Goal: Task Accomplishment & Management: Complete application form

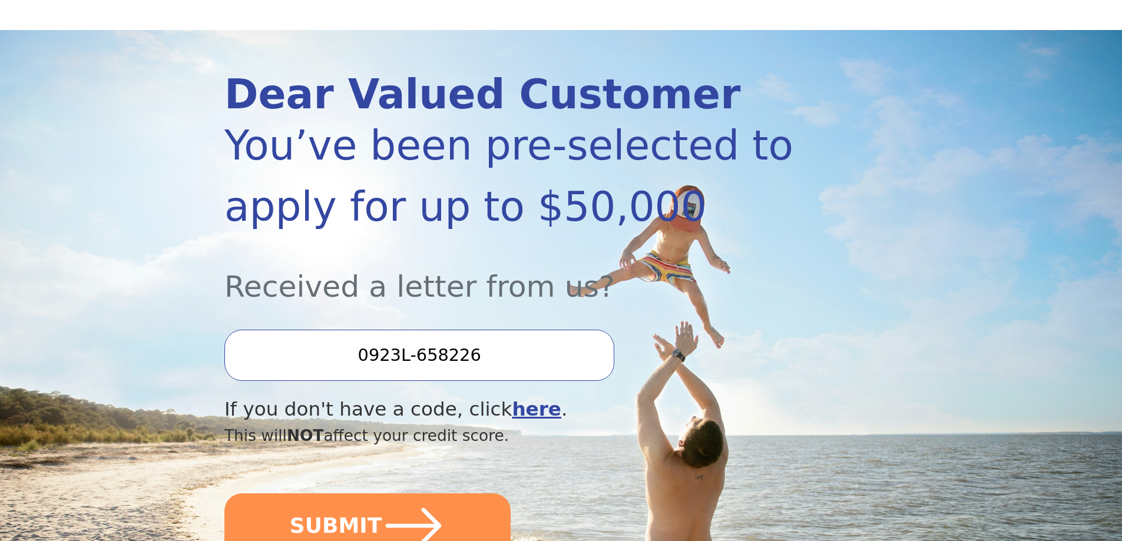
scroll to position [118, 0]
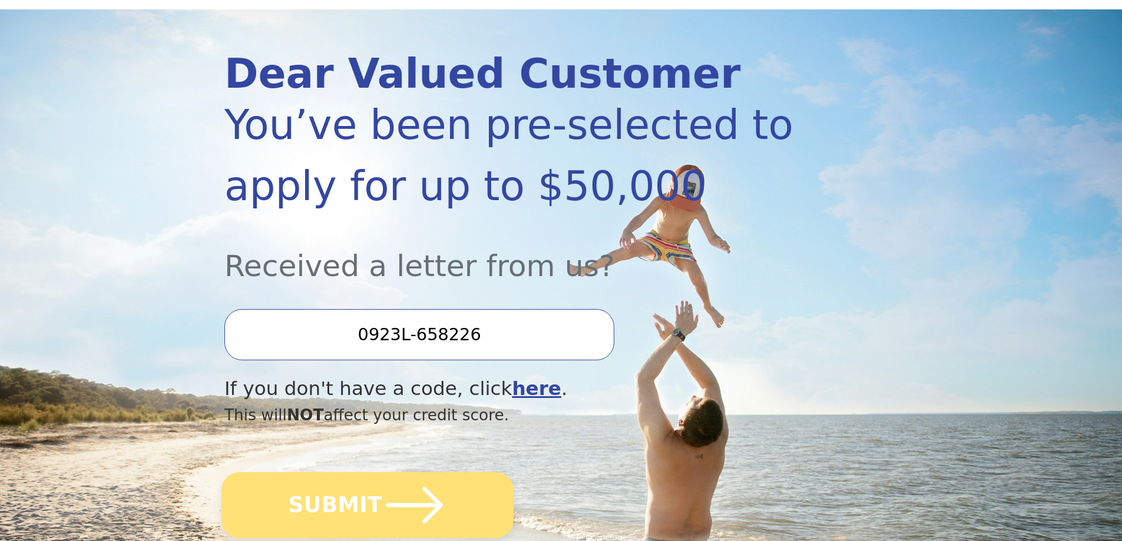
click at [419, 505] on icon "submit" at bounding box center [414, 505] width 57 height 37
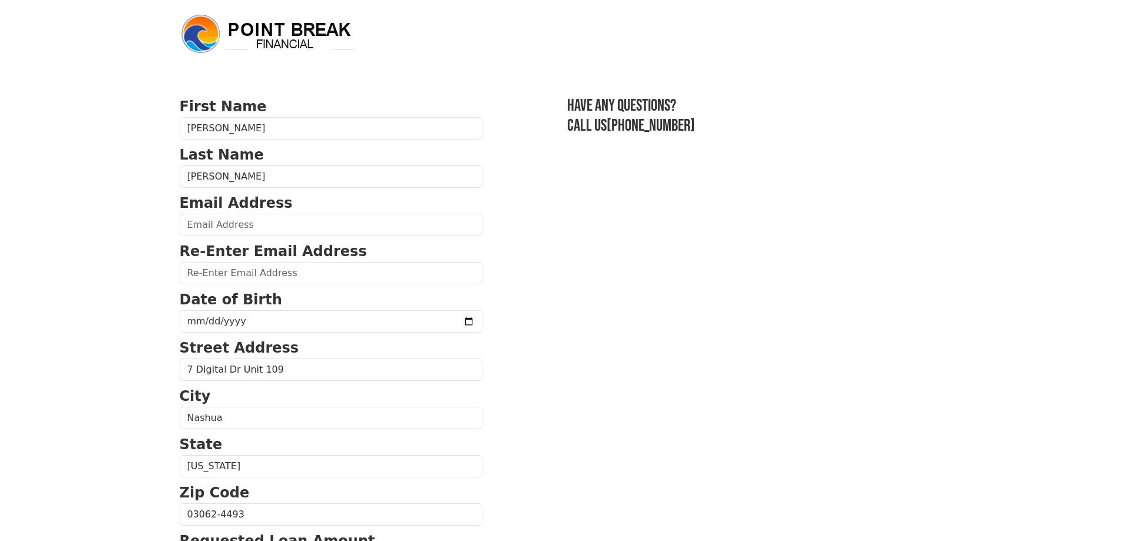
click at [548, 185] on section "First Name [PERSON_NAME] Last Name [PERSON_NAME] Email Address Re-Enter Email A…" at bounding box center [561, 516] width 763 height 840
click at [308, 210] on p "Email Address" at bounding box center [331, 203] width 303 height 21
click at [314, 223] on input "email" at bounding box center [331, 225] width 303 height 22
type input "[EMAIL_ADDRESS][DOMAIN_NAME]"
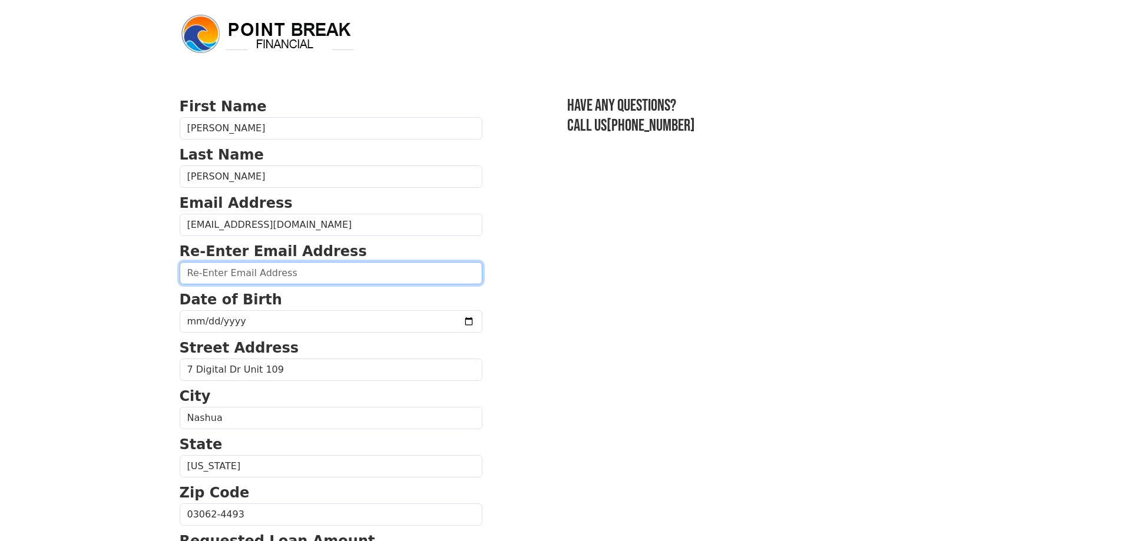
type input "[EMAIL_ADDRESS][DOMAIN_NAME]"
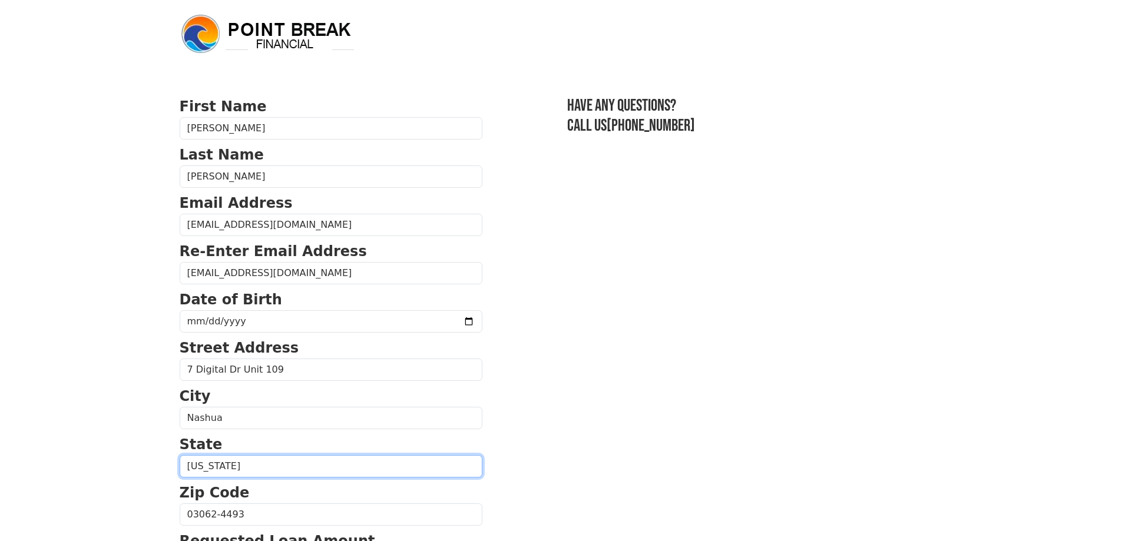
select select "MA"
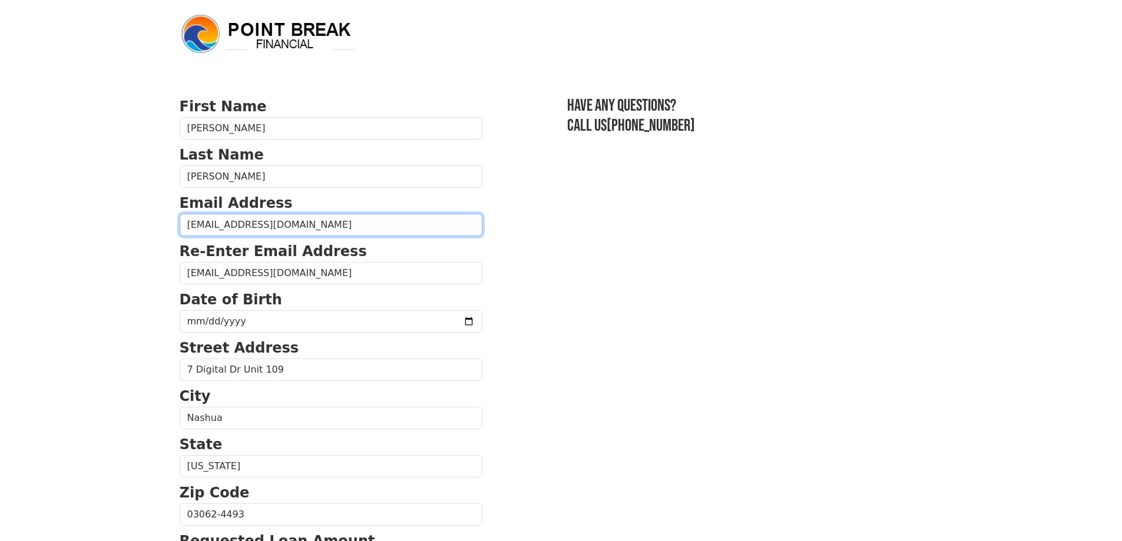
type input "[PHONE_NUMBER]"
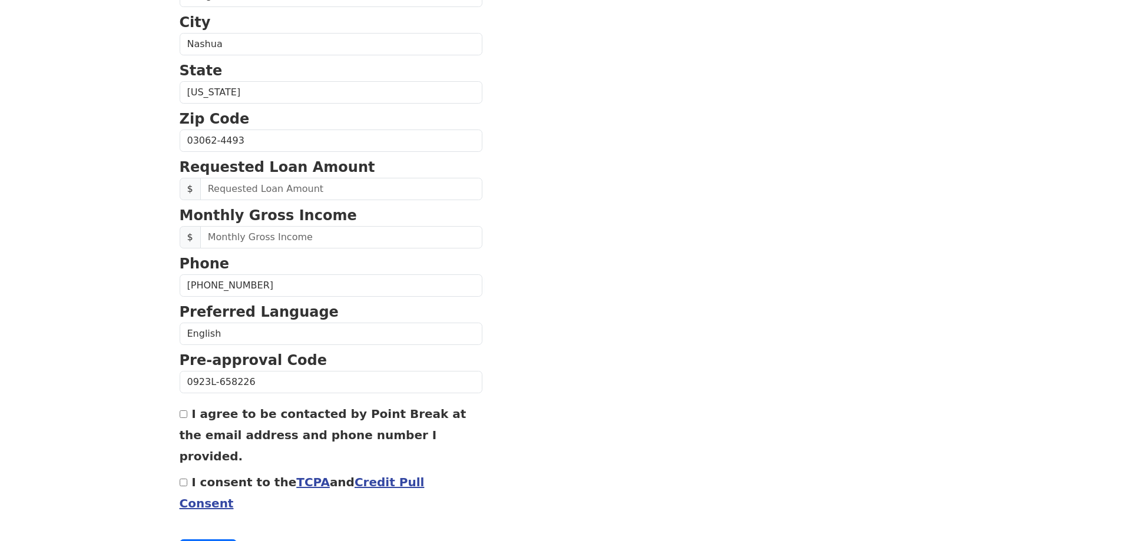
click at [538, 243] on section "First Name [PERSON_NAME] Last Name [PERSON_NAME] Email Address [EMAIL_ADDRESS][…" at bounding box center [561, 142] width 763 height 840
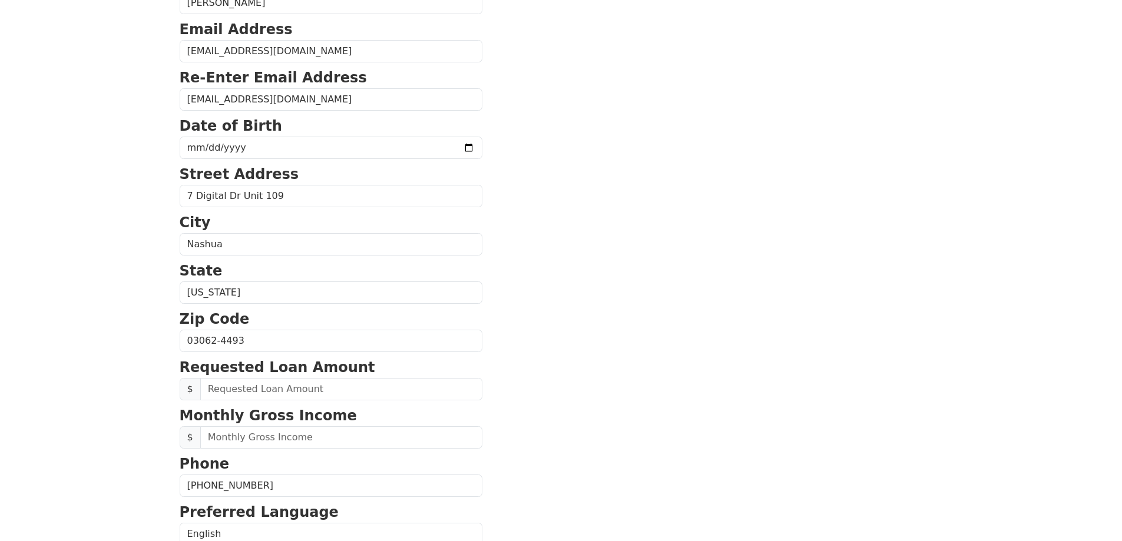
scroll to position [153, 0]
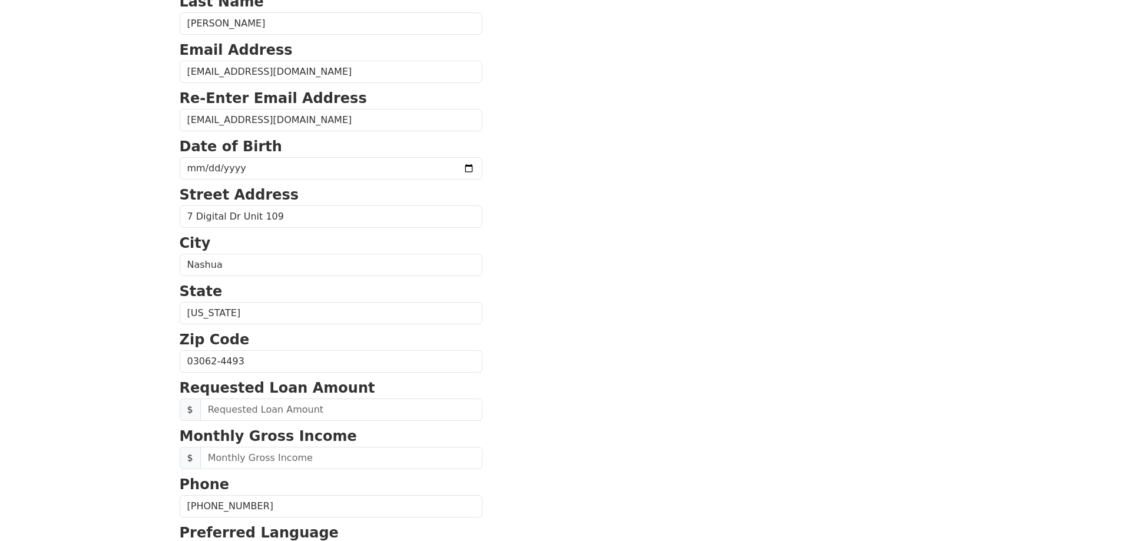
click at [702, 158] on section "First Name [PERSON_NAME] Last Name [PERSON_NAME] Email Address [EMAIL_ADDRESS][…" at bounding box center [561, 363] width 763 height 840
click at [412, 168] on input "date" at bounding box center [331, 168] width 303 height 22
type input "[DATE]"
click at [602, 177] on section "First Name [PERSON_NAME] Last Name [PERSON_NAME] Email Address [EMAIL_ADDRESS][…" at bounding box center [561, 363] width 763 height 840
click at [309, 313] on select "[US_STATE] [US_STATE] [US_STATE] [US_STATE] [US_STATE] [US_STATE] [US_STATE] [U…" at bounding box center [331, 313] width 303 height 22
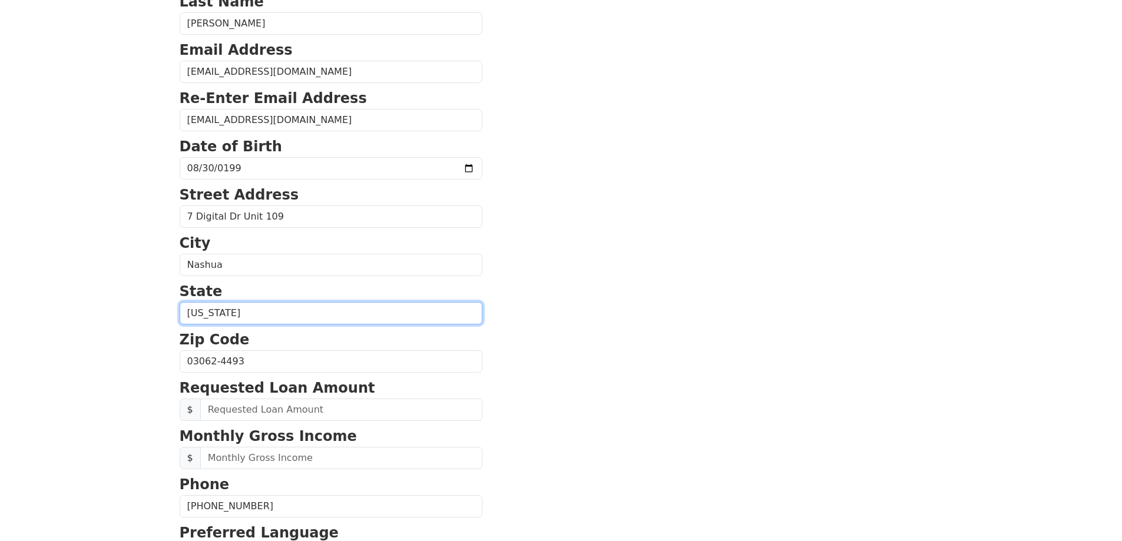
select select "NH"
click at [180, 302] on select "[US_STATE] [US_STATE] [US_STATE] [US_STATE] [US_STATE] [US_STATE] [US_STATE] [U…" at bounding box center [331, 313] width 303 height 22
click at [614, 269] on section "First Name [PERSON_NAME] Last Name [PERSON_NAME] Email Address [EMAIL_ADDRESS][…" at bounding box center [561, 363] width 763 height 840
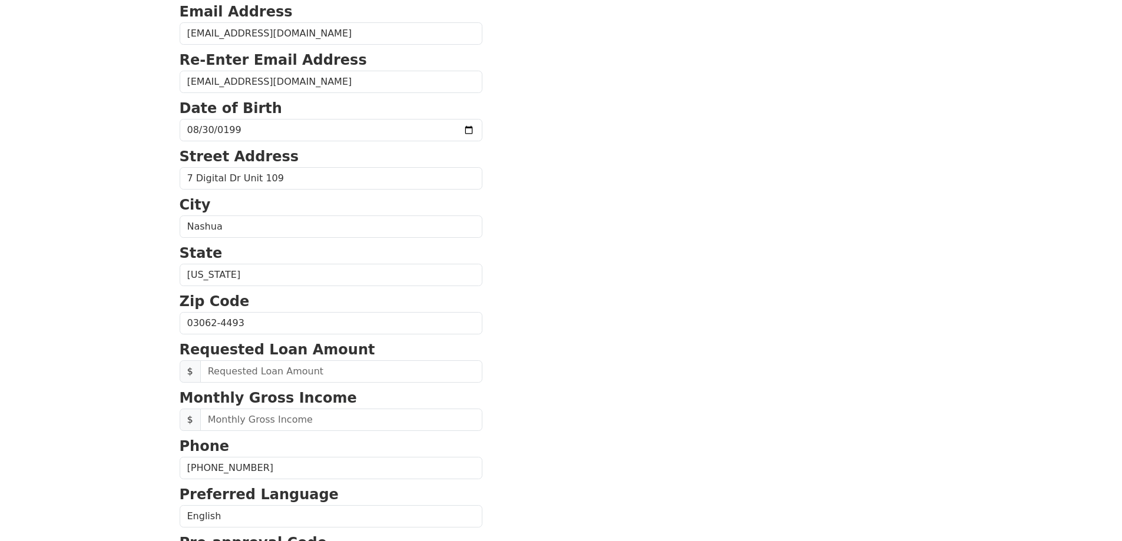
scroll to position [212, 0]
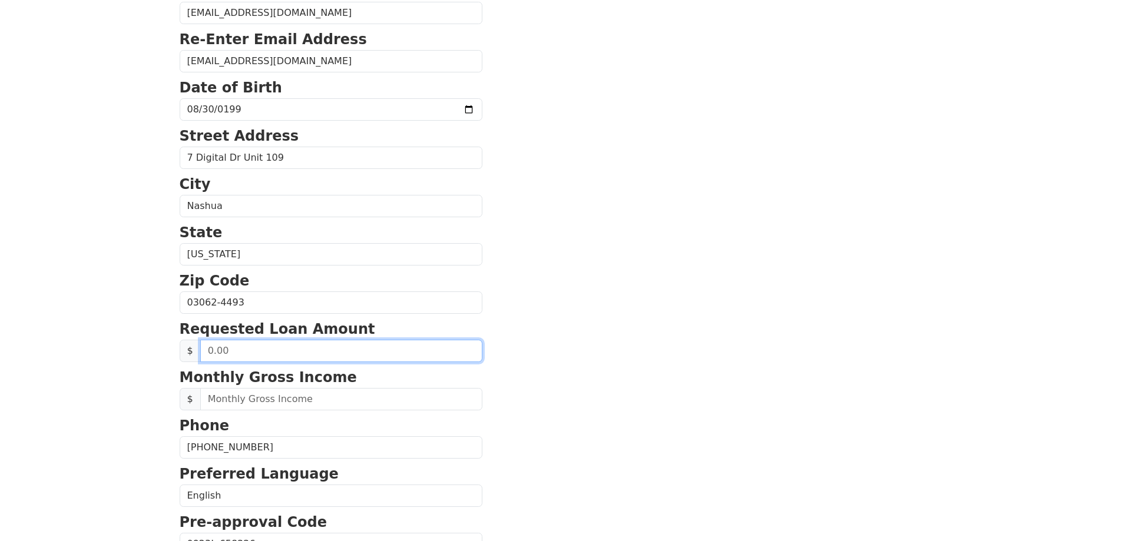
click at [256, 355] on input "text" at bounding box center [341, 351] width 282 height 22
type input "35,000.00"
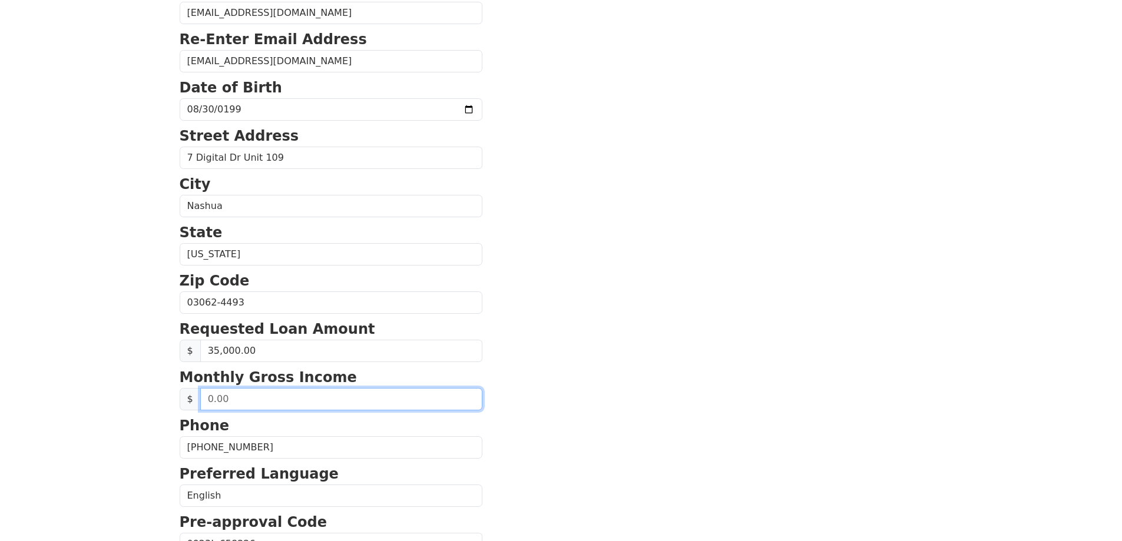
click at [267, 395] on input "text" at bounding box center [341, 399] width 282 height 22
click at [669, 307] on section "First Name [PERSON_NAME] Last Name [PERSON_NAME] Email Address [EMAIL_ADDRESS][…" at bounding box center [561, 304] width 763 height 840
click at [305, 399] on input "text" at bounding box center [341, 399] width 282 height 22
type input "8,500.00"
click at [601, 218] on section "First Name [PERSON_NAME] Last Name [PERSON_NAME] Email Address [EMAIL_ADDRESS][…" at bounding box center [561, 304] width 763 height 840
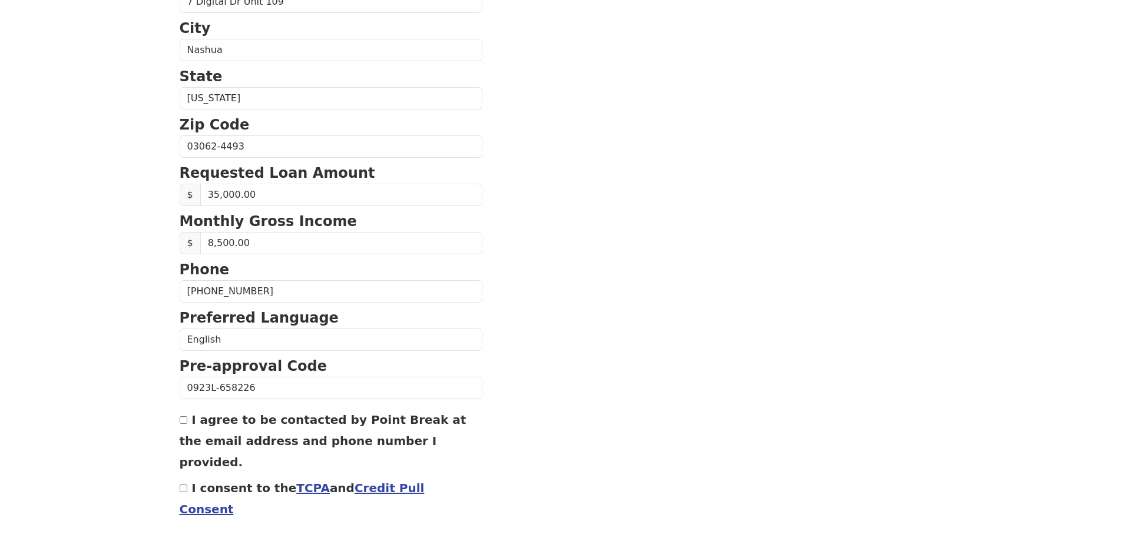
scroll to position [389, 0]
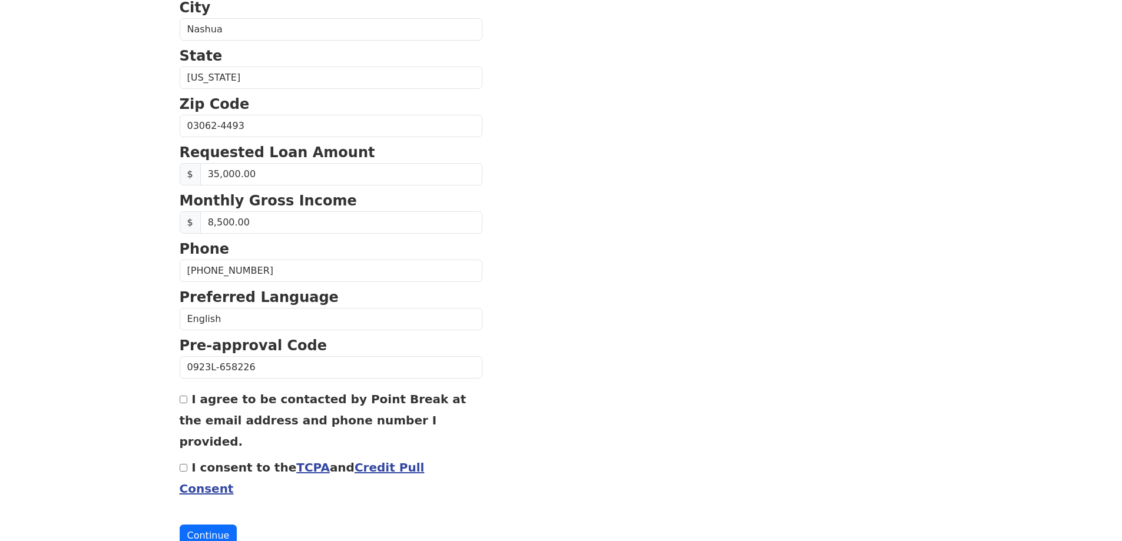
click at [182, 403] on input "I agree to be contacted by Point Break at the email address and phone number I …" at bounding box center [184, 400] width 8 height 8
checkbox input "false"
click at [184, 464] on input "I consent to the TCPA and Credit Pull Consent" at bounding box center [184, 468] width 8 height 8
checkbox input "true"
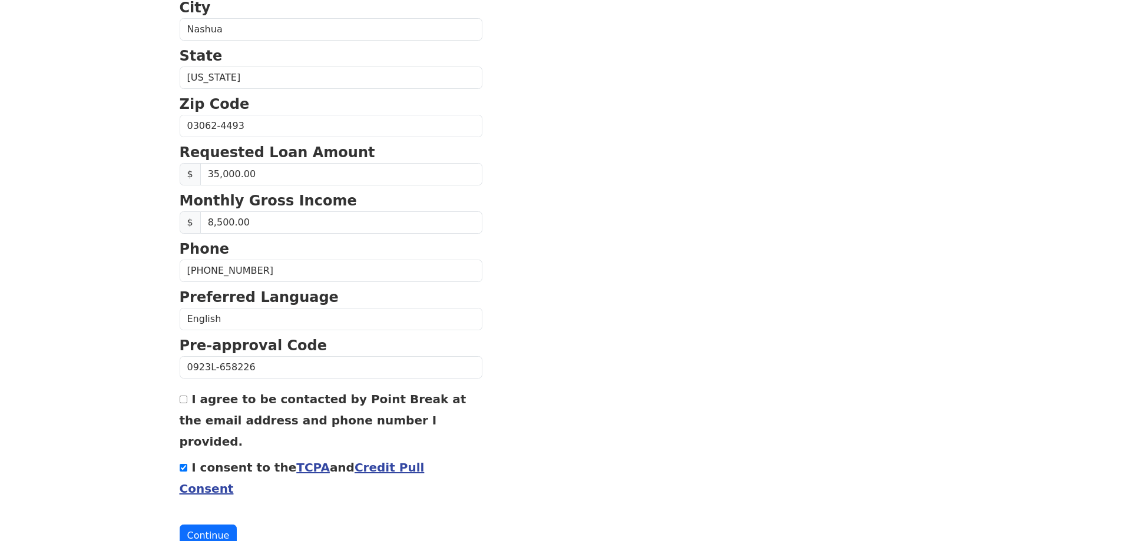
click at [182, 403] on input "I agree to be contacted by Point Break at the email address and phone number I …" at bounding box center [184, 400] width 8 height 8
checkbox input "true"
click at [210, 525] on button "Continue" at bounding box center [209, 536] width 58 height 22
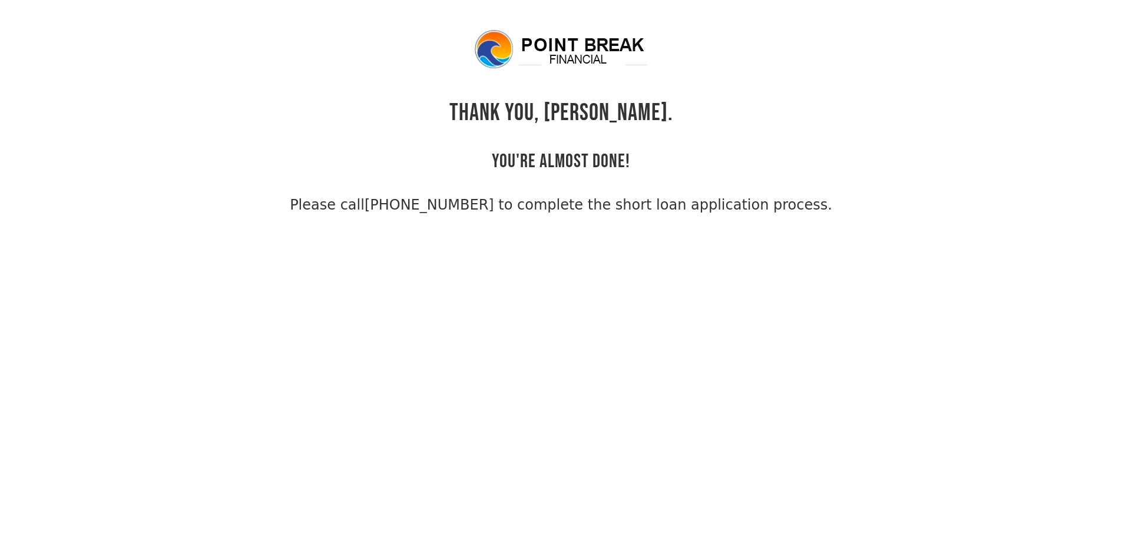
click at [803, 303] on body "THANK YOU, Kolluri. YOU'RE ALMOST DONE! Please call (855) 202-9500 to complete …" at bounding box center [561, 298] width 1122 height 541
click at [608, 223] on body "THANK YOU, Kolluri. YOU'RE ALMOST DONE! Please call (855) 202-9500 to complete …" at bounding box center [561, 298] width 1122 height 541
click at [589, 204] on link "(855) 202-9500 to complete the short loan application process." at bounding box center [597, 205] width 467 height 16
click at [603, 320] on body "THANK YOU, Kolluri. YOU'RE ALMOST DONE! Please call (855) 202-9500 to complete …" at bounding box center [561, 298] width 1122 height 541
